Goal: Find contact information: Find contact information

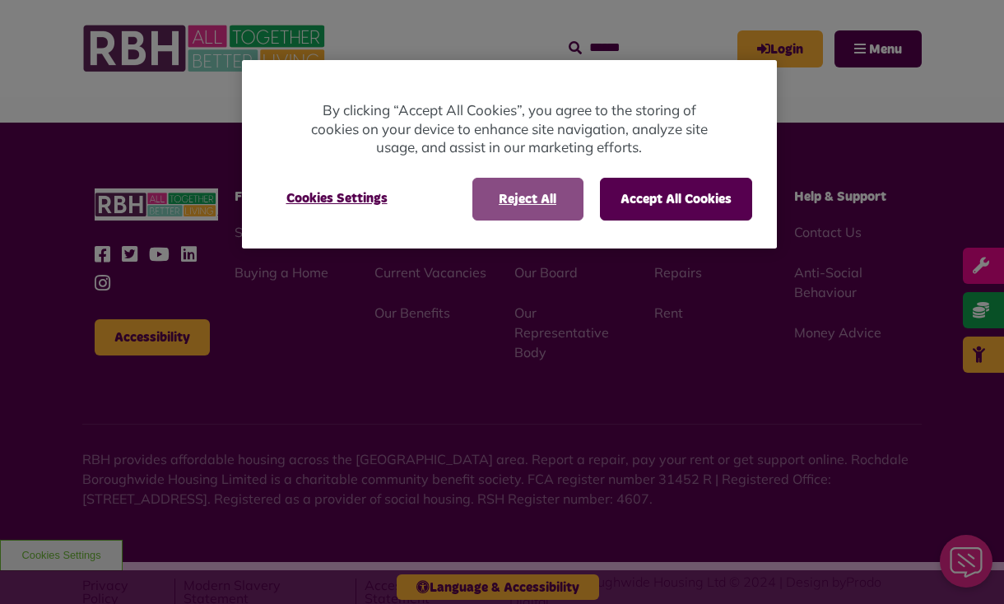
click at [521, 198] on button "Reject All" at bounding box center [527, 199] width 111 height 43
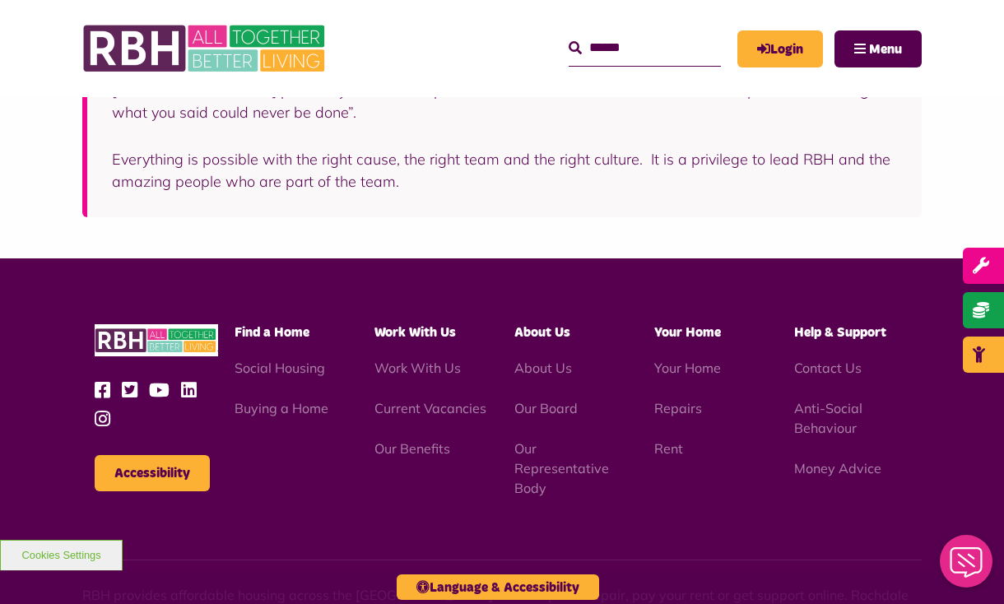
scroll to position [751, 0]
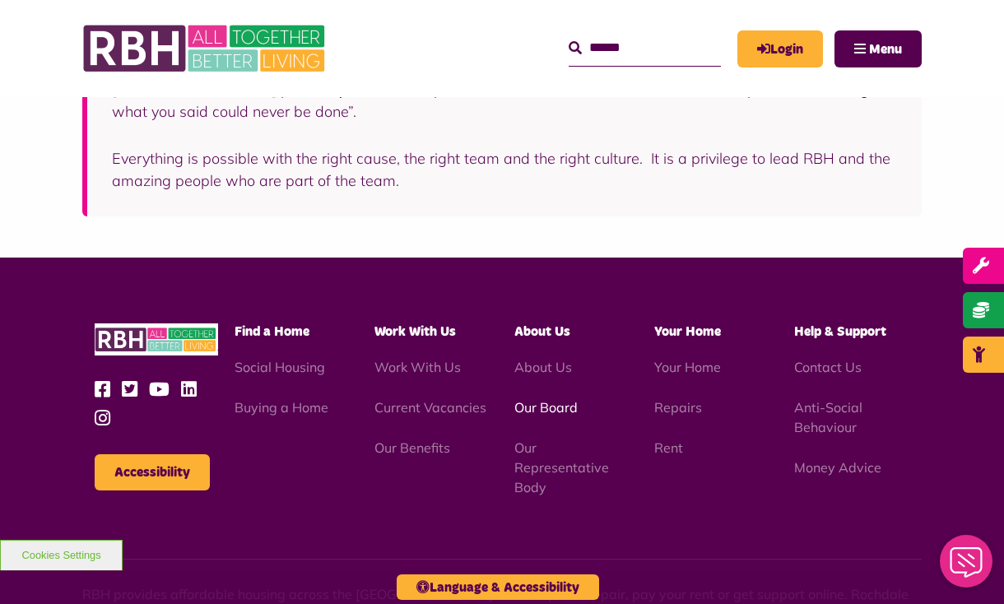
click at [551, 399] on link "Our Board" at bounding box center [545, 407] width 63 height 16
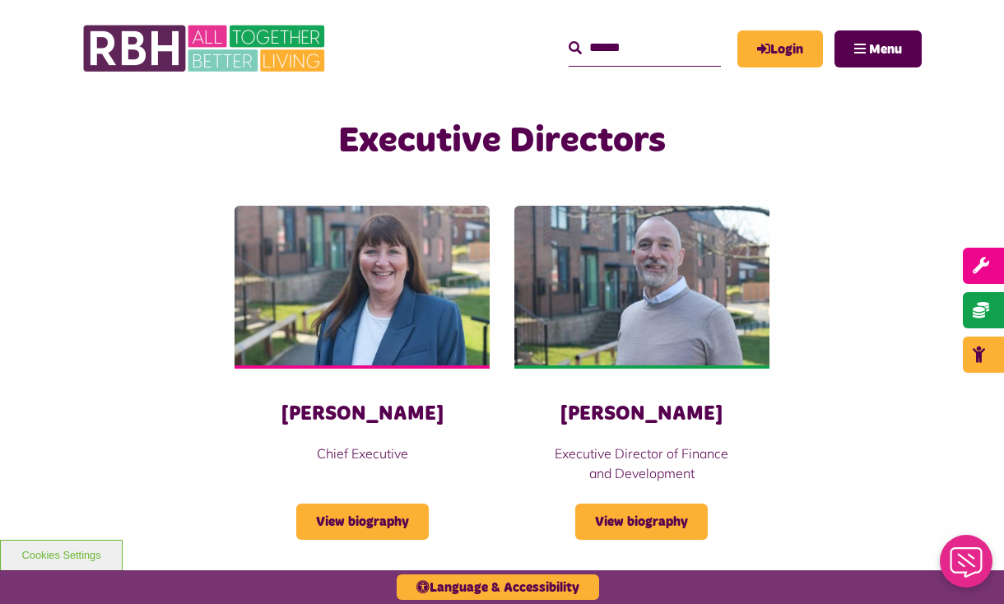
scroll to position [2519, 0]
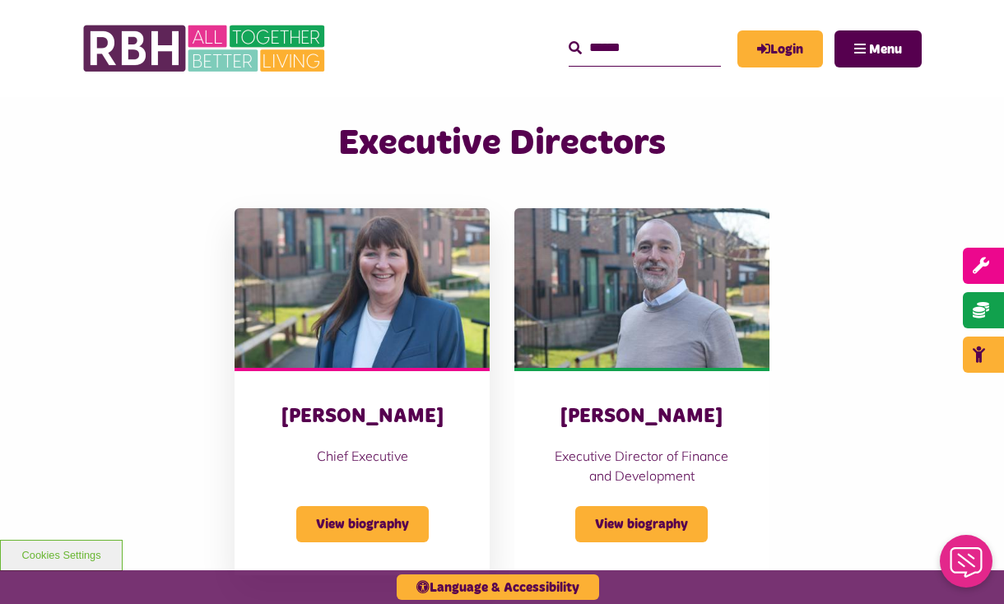
click at [402, 404] on h3 "[PERSON_NAME]" at bounding box center [361, 417] width 189 height 26
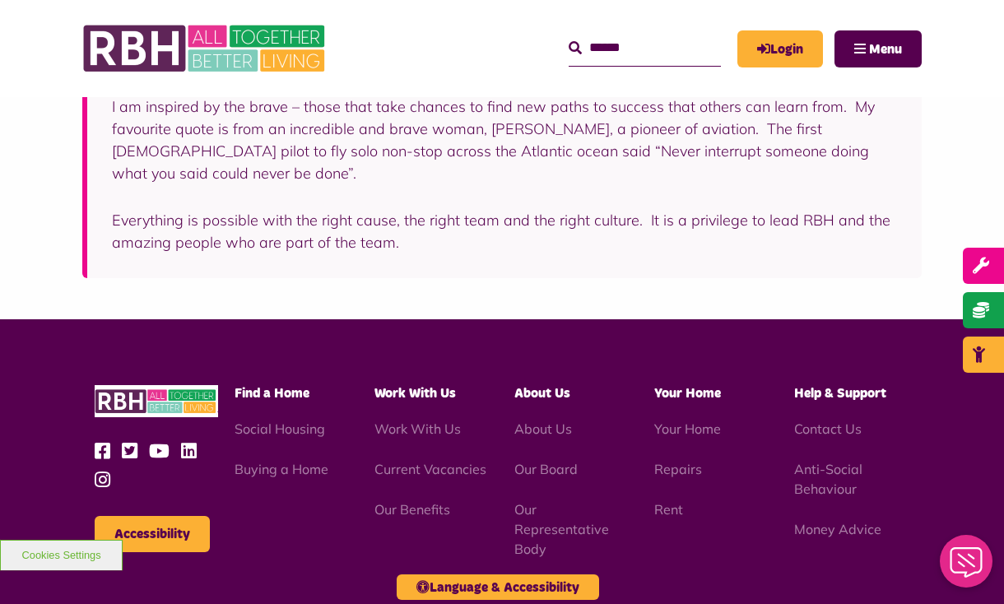
scroll to position [693, 0]
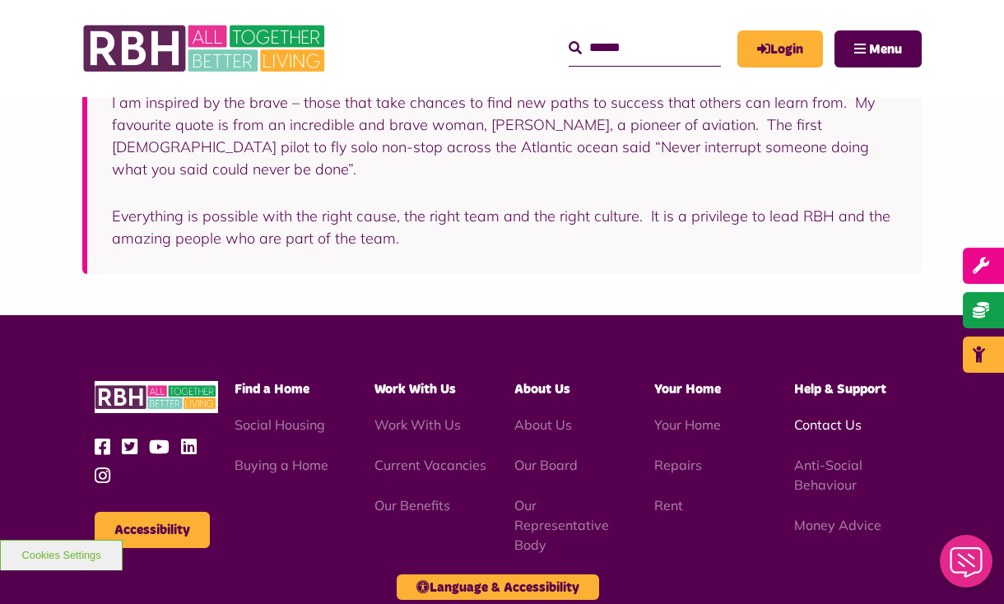
click at [816, 416] on link "Contact Us" at bounding box center [827, 424] width 67 height 16
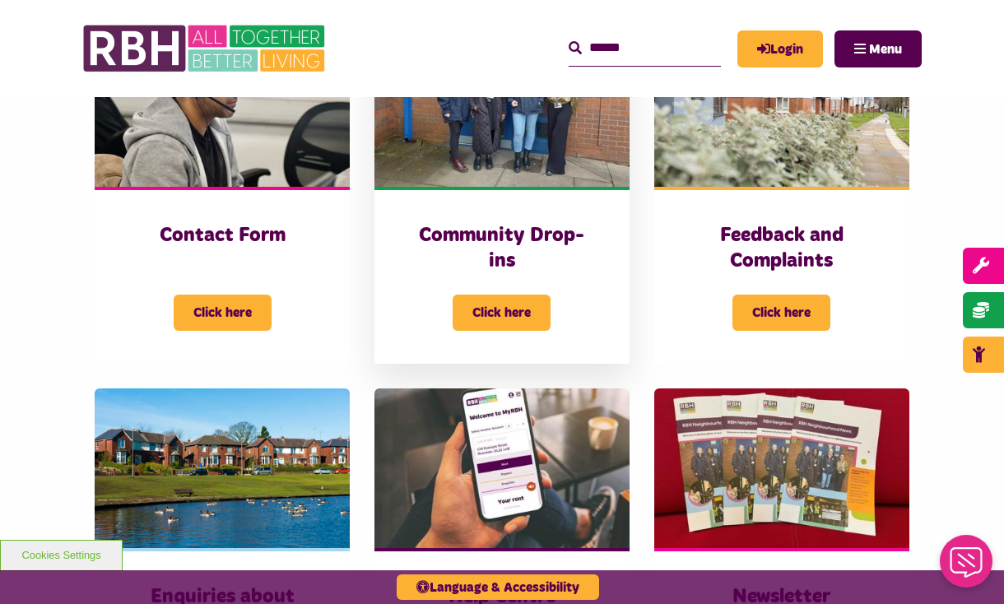
scroll to position [440, 0]
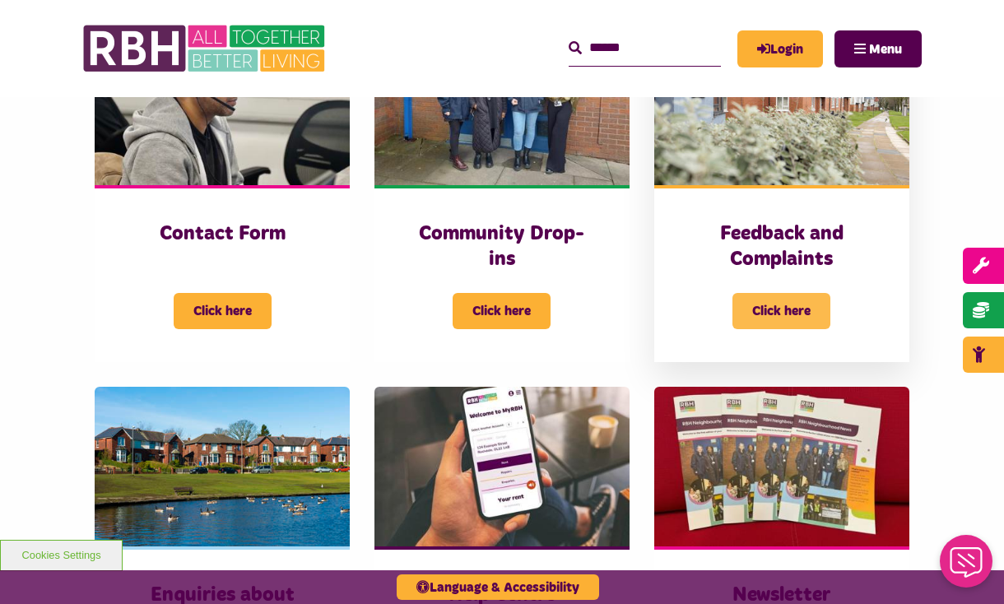
click at [801, 304] on span "Click here" at bounding box center [781, 311] width 98 height 36
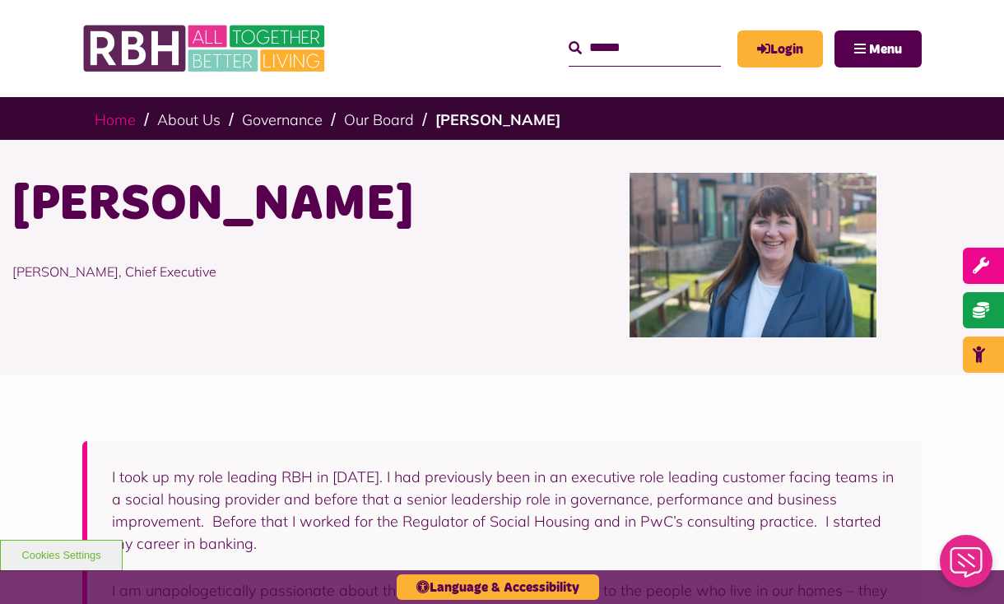
click at [125, 117] on link "Home" at bounding box center [115, 119] width 41 height 19
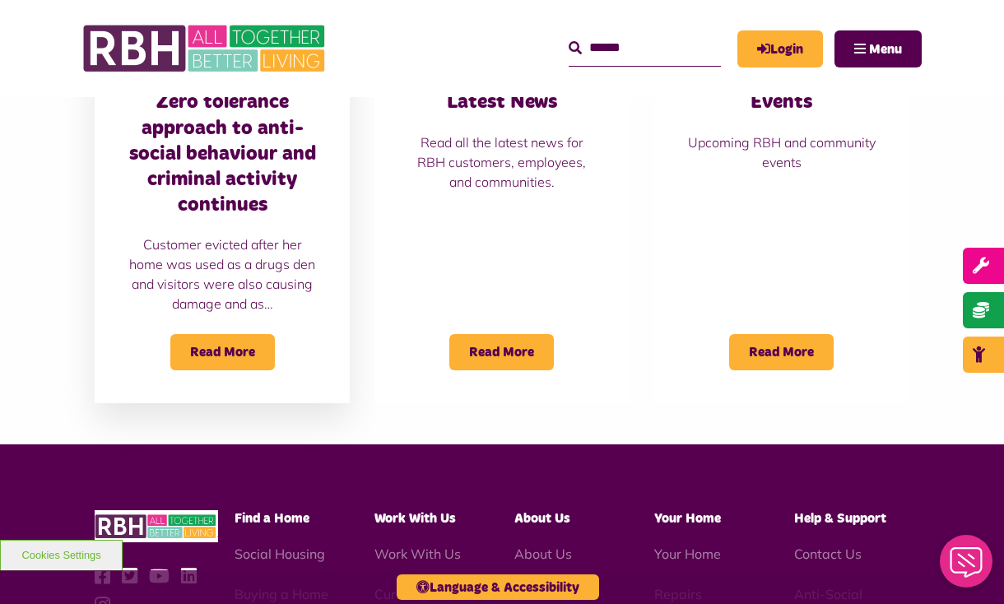
scroll to position [1319, 0]
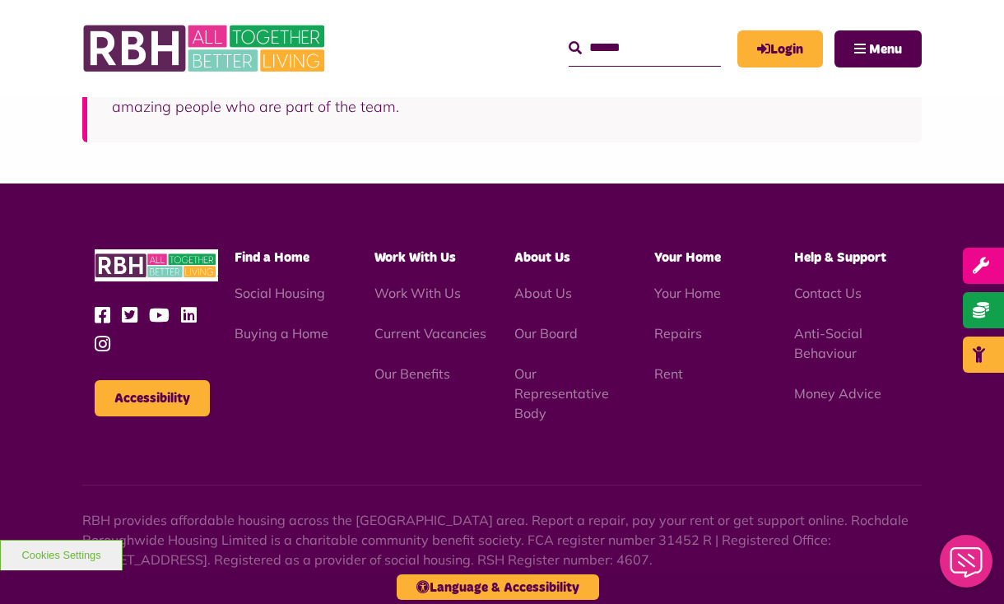
scroll to position [825, 0]
